Goal: Book appointment/travel/reservation

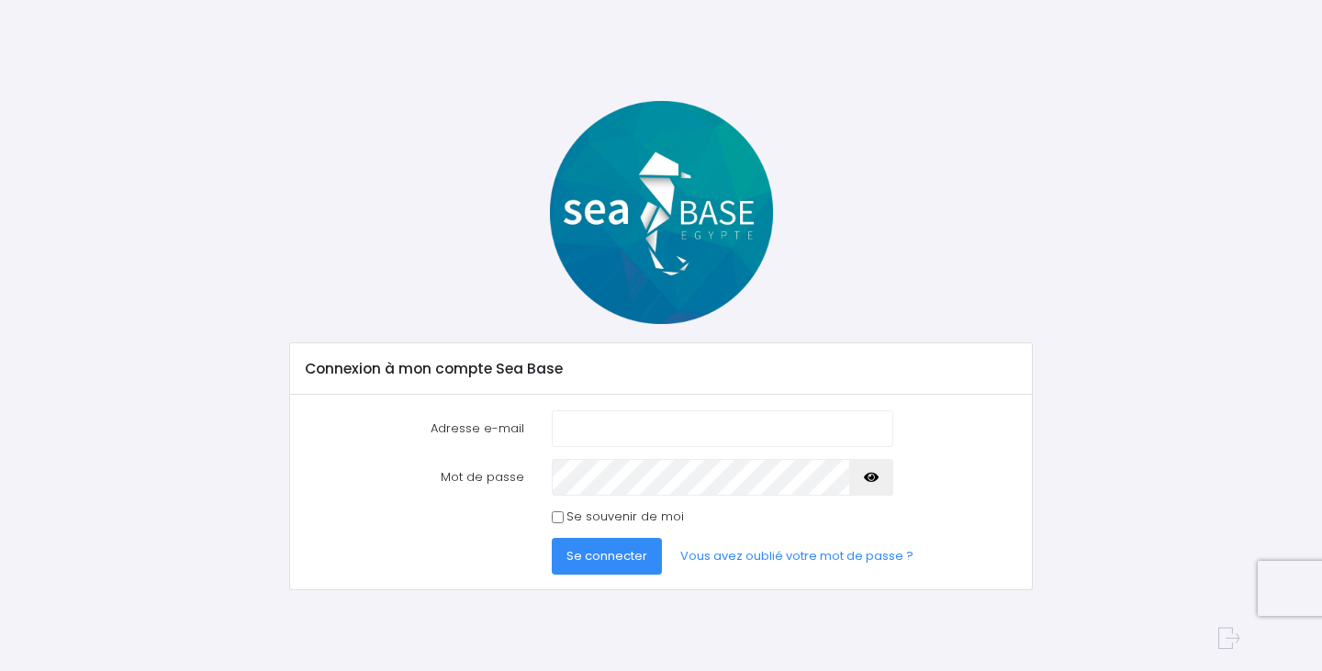
click at [864, 441] on input "Adresse e-mail" at bounding box center [723, 428] width 342 height 37
click at [864, 670] on com-1password-button at bounding box center [661, 671] width 1322 height 0
type input "nathalie@redseabase.com"
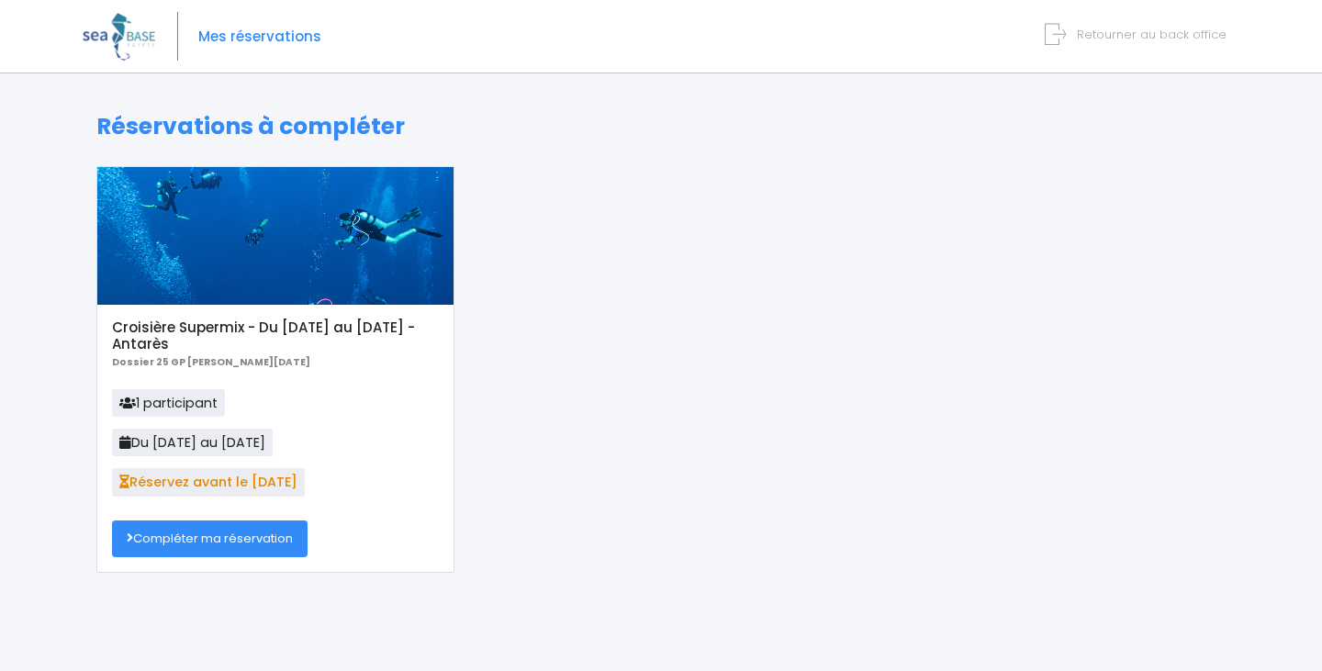
click at [285, 542] on link "Compléter ma réservation" at bounding box center [210, 538] width 196 height 37
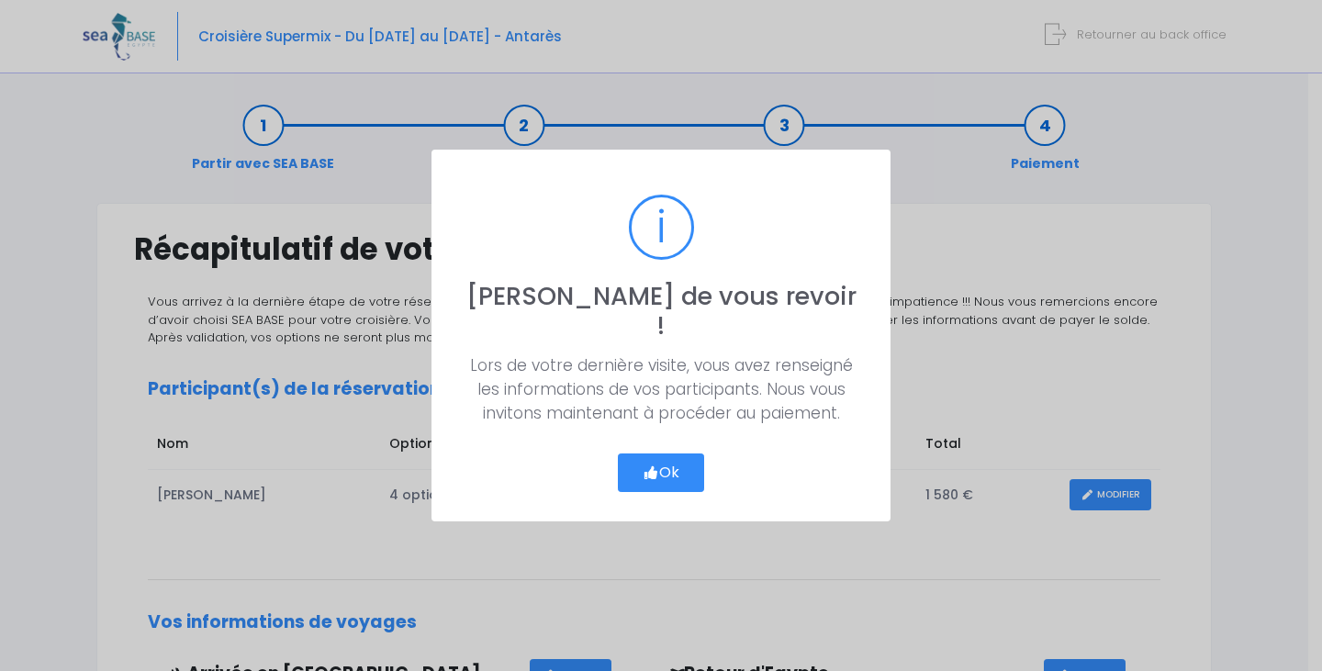
click at [650, 473] on icon "button" at bounding box center [651, 473] width 17 height 0
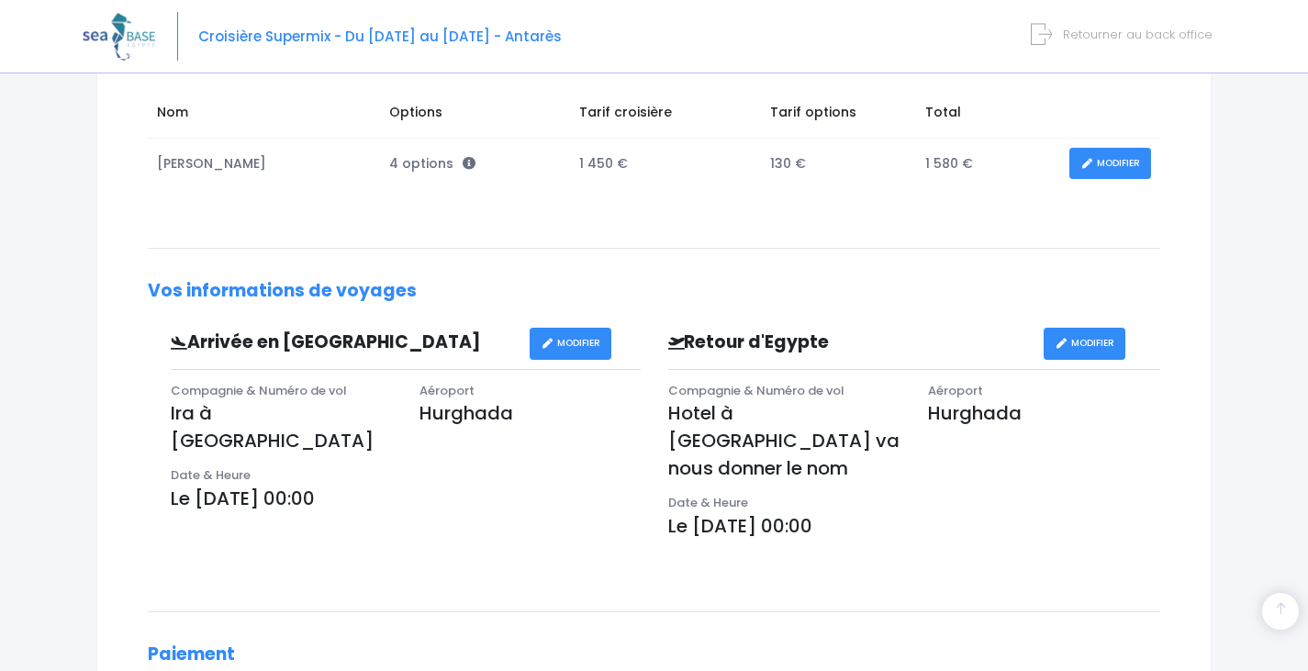
scroll to position [647, 0]
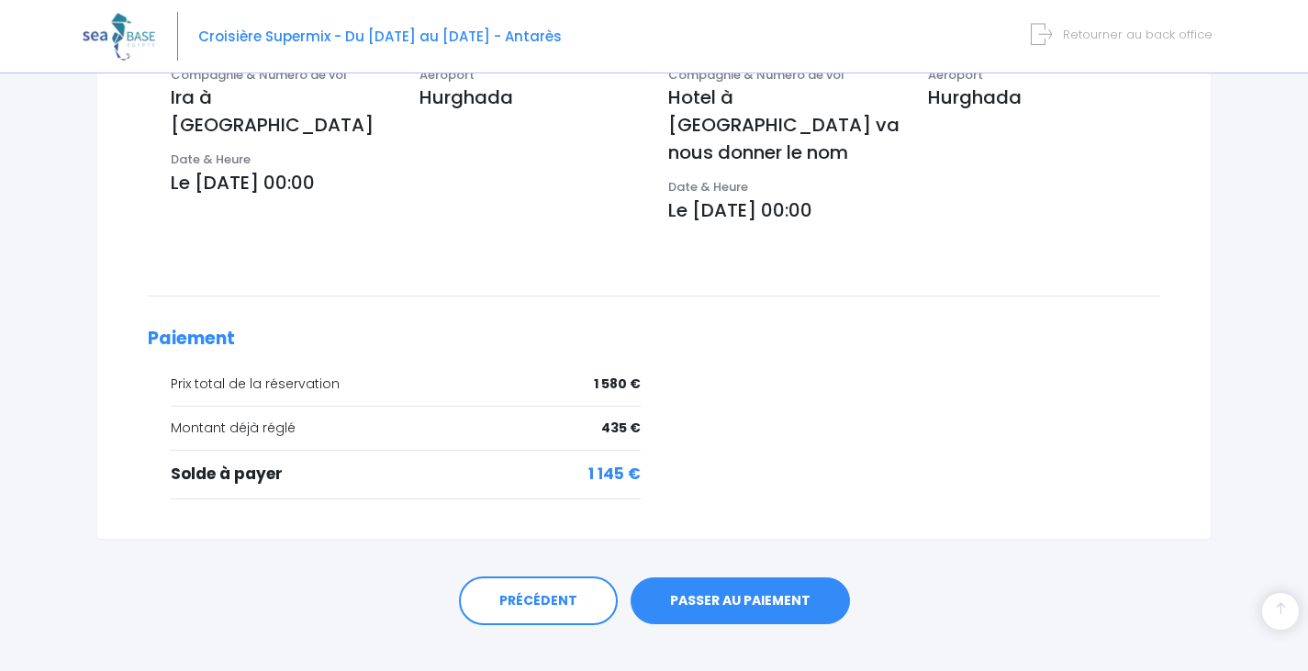
click at [754, 577] on link "PASSER AU PAIEMENT" at bounding box center [740, 601] width 219 height 48
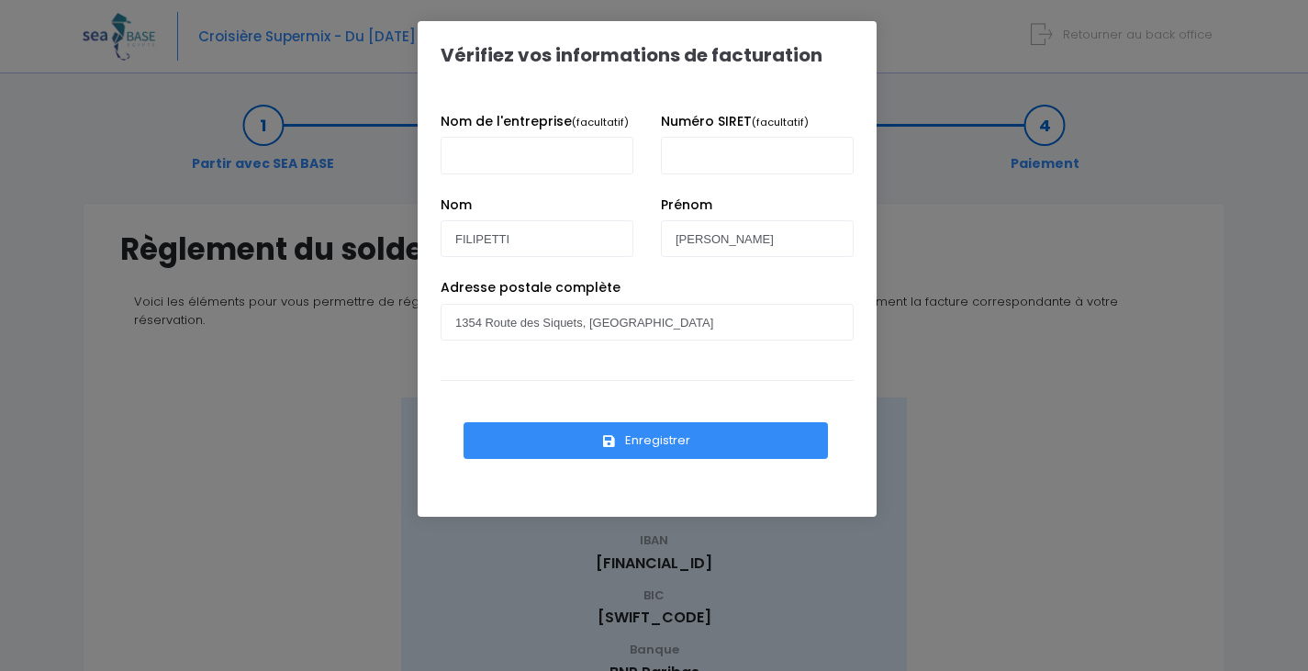
click at [663, 443] on button "Enregistrer" at bounding box center [646, 440] width 364 height 37
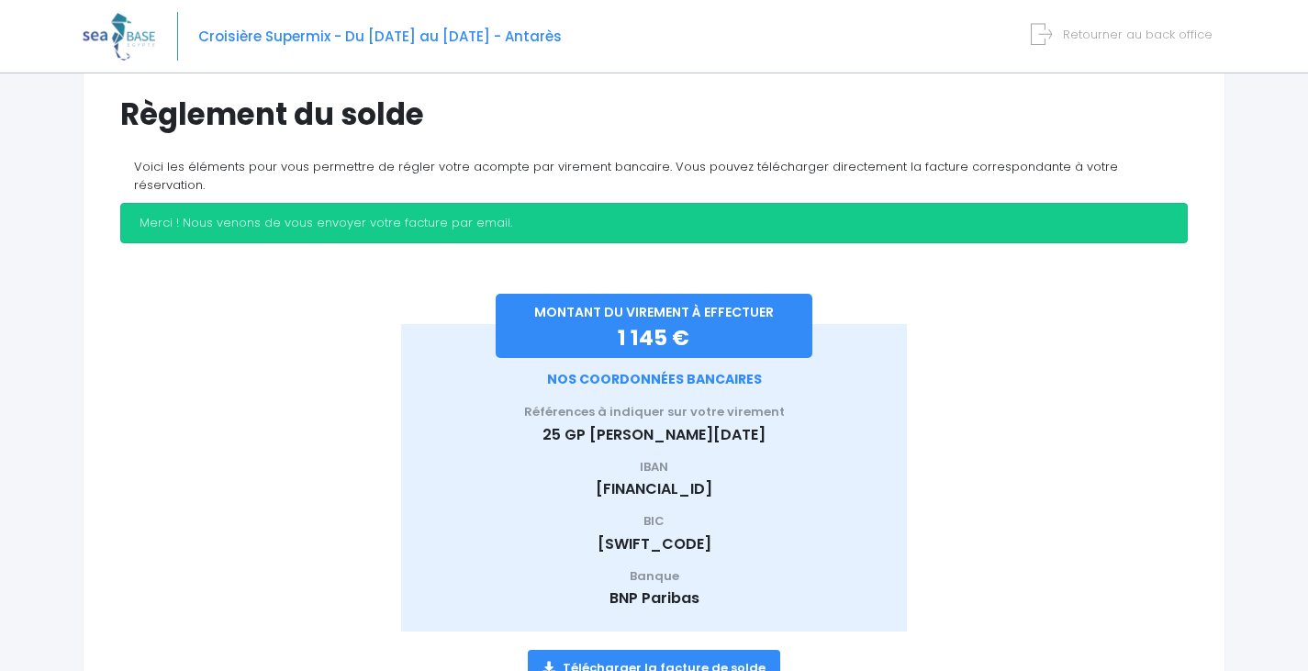
scroll to position [207, 0]
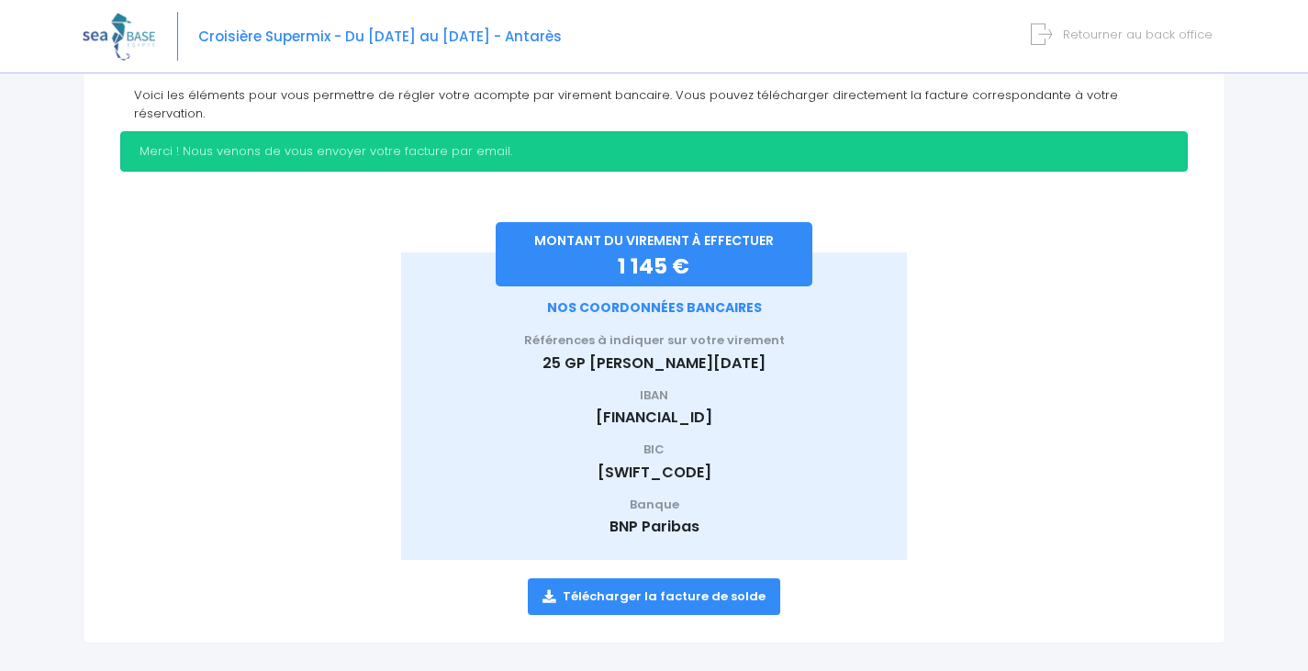
click at [1180, 31] on span "Retourner au back office" at bounding box center [1138, 34] width 150 height 17
